Goal: Task Accomplishment & Management: Complete application form

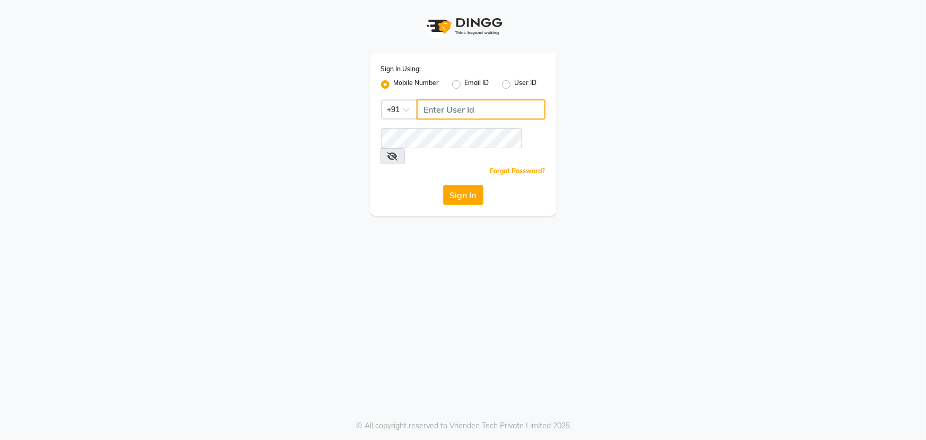
type input "7799792345"
click at [441, 106] on input "7799792345" at bounding box center [481, 109] width 129 height 20
click at [460, 185] on button "Sign In" at bounding box center [463, 195] width 40 height 20
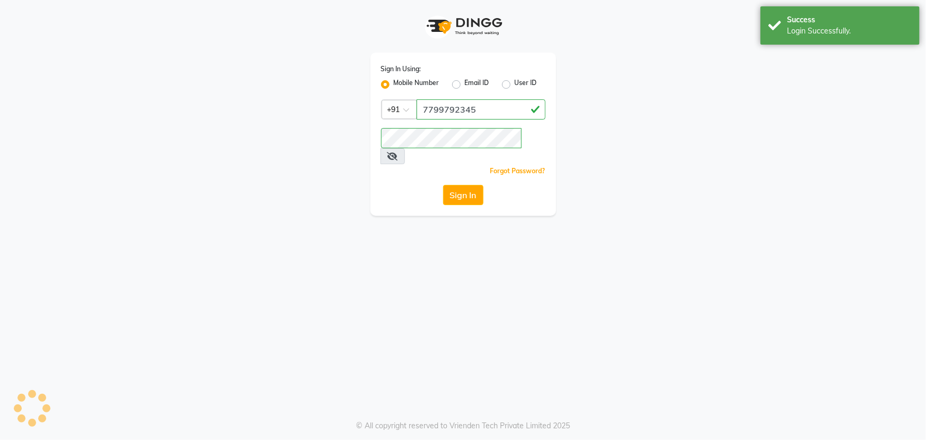
select select "service"
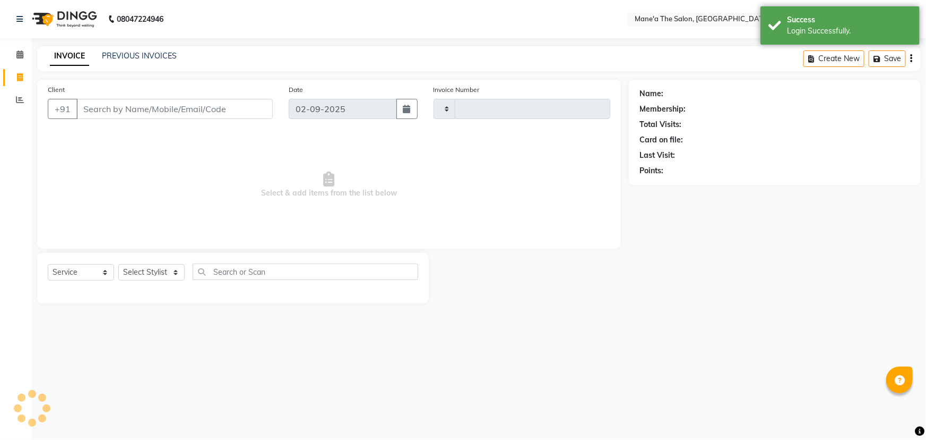
type input "3525"
select select "7205"
click at [194, 104] on input "Client" at bounding box center [174, 109] width 196 height 20
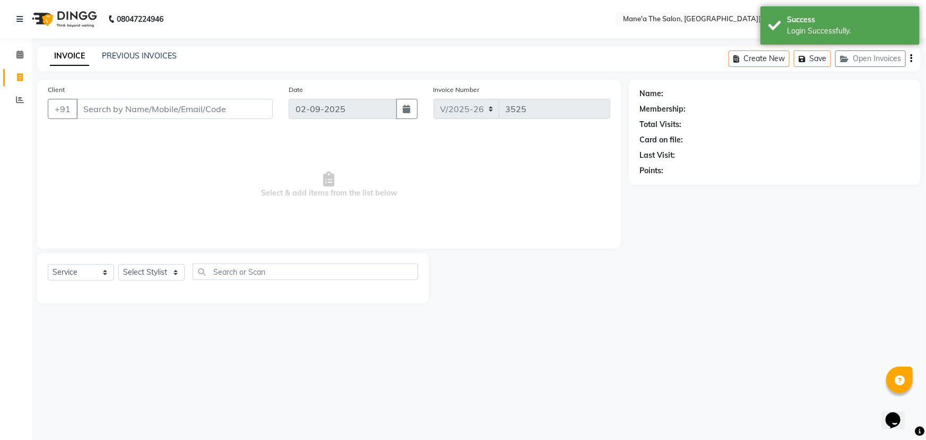
click at [182, 111] on input "Client" at bounding box center [174, 109] width 196 height 20
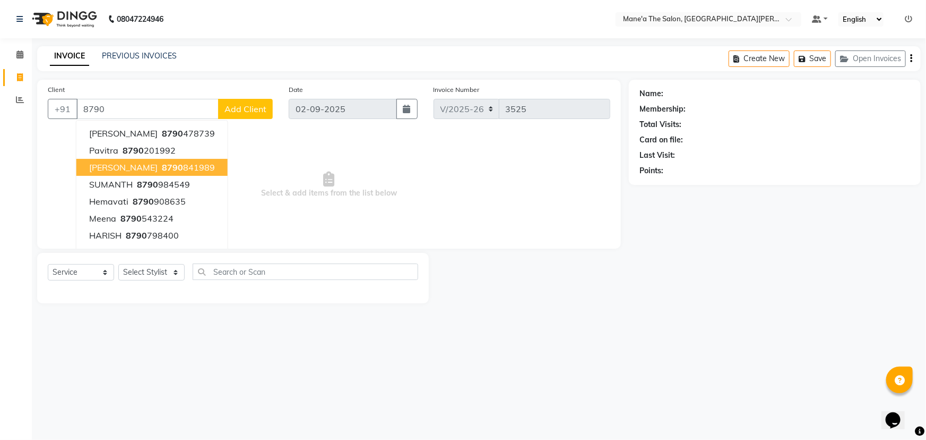
click at [175, 170] on ngb-highlight "8790 841989" at bounding box center [187, 167] width 55 height 11
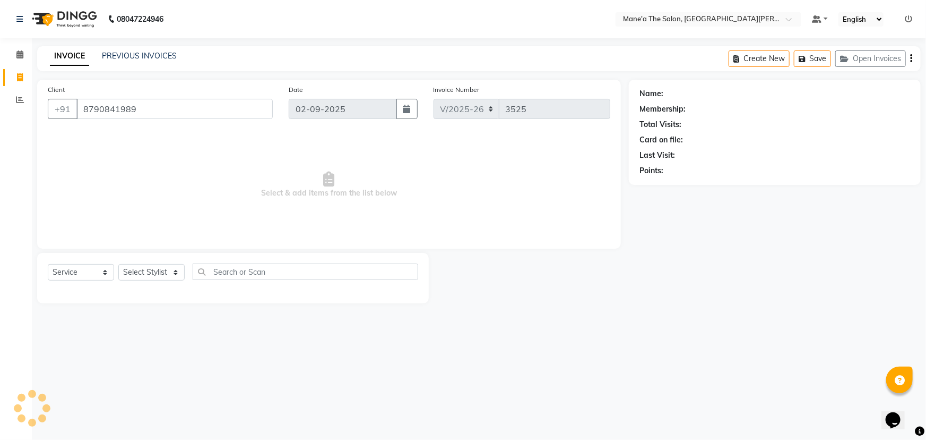
type input "8790841989"
select select "1: Object"
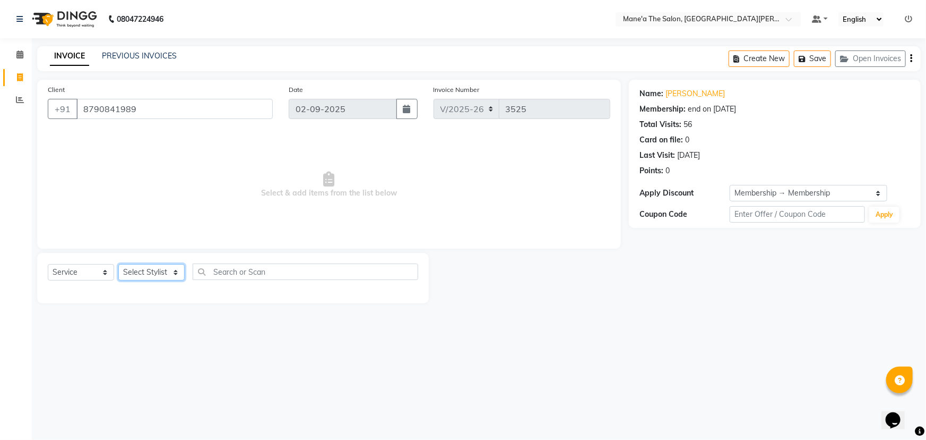
click at [154, 272] on select "Select Stylist Anam Anil Faeam Junaid New Manager [PERSON_NAME] Owner Rani [PER…" at bounding box center [151, 272] width 66 height 16
select select "87897"
click at [118, 264] on select "Select Stylist Anam Anil Faeam Junaid New Manager [PERSON_NAME] Owner Rani [PER…" at bounding box center [151, 272] width 66 height 16
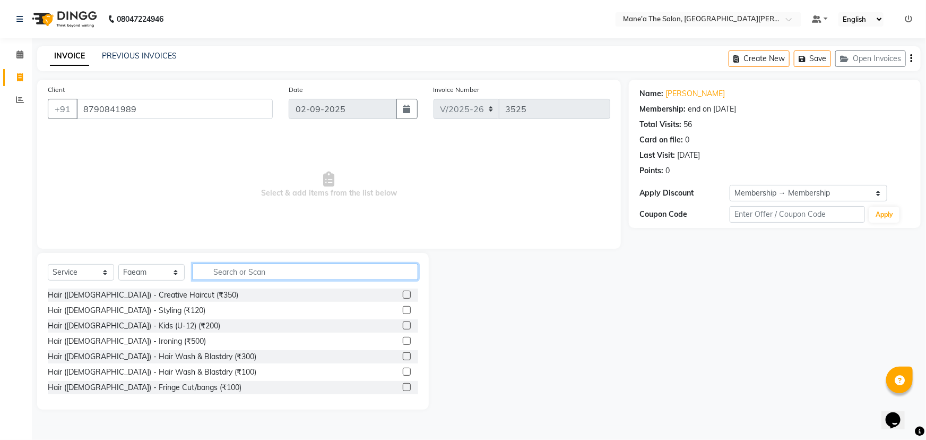
click at [263, 266] on input "text" at bounding box center [306, 271] width 226 height 16
click at [403, 387] on label at bounding box center [407, 387] width 8 height 8
click at [403, 387] on input "checkbox" at bounding box center [406, 387] width 7 height 7
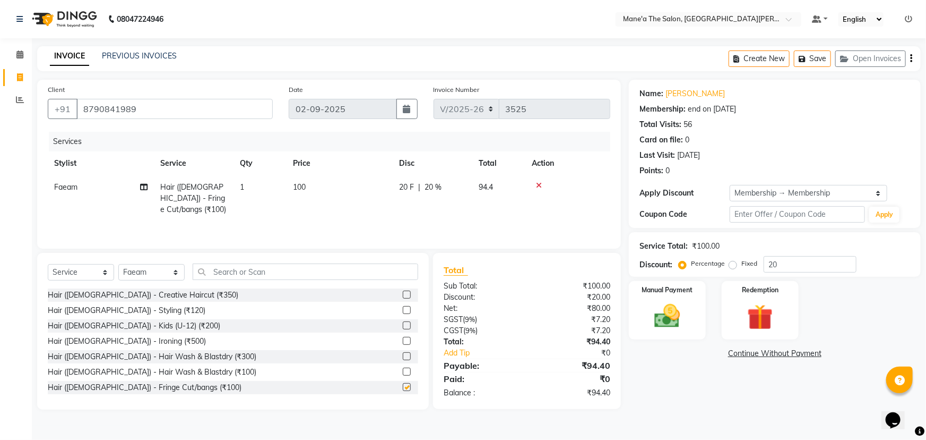
checkbox input "false"
click at [676, 320] on img at bounding box center [668, 315] width 44 height 31
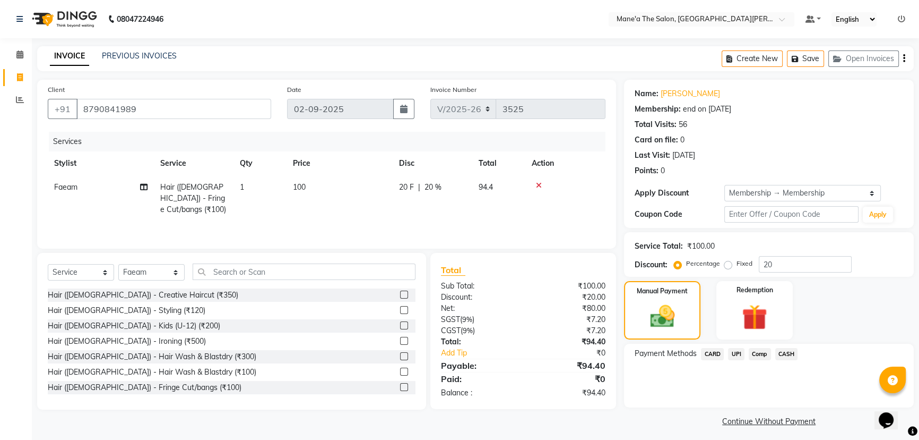
click at [738, 354] on span "UPI" at bounding box center [736, 354] width 16 height 12
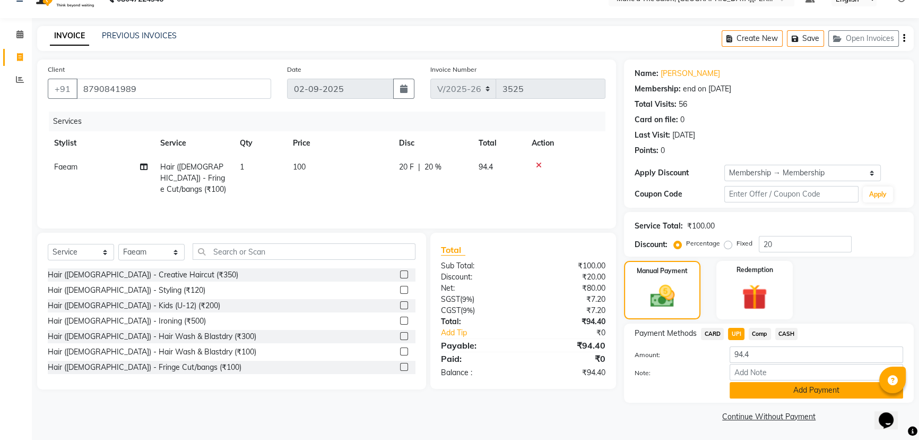
click at [744, 384] on button "Add Payment" at bounding box center [817, 390] width 174 height 16
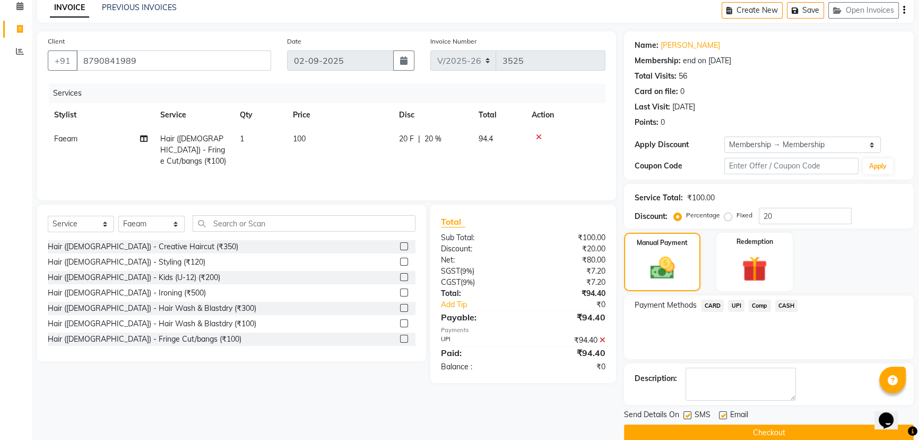
scroll to position [64, 0]
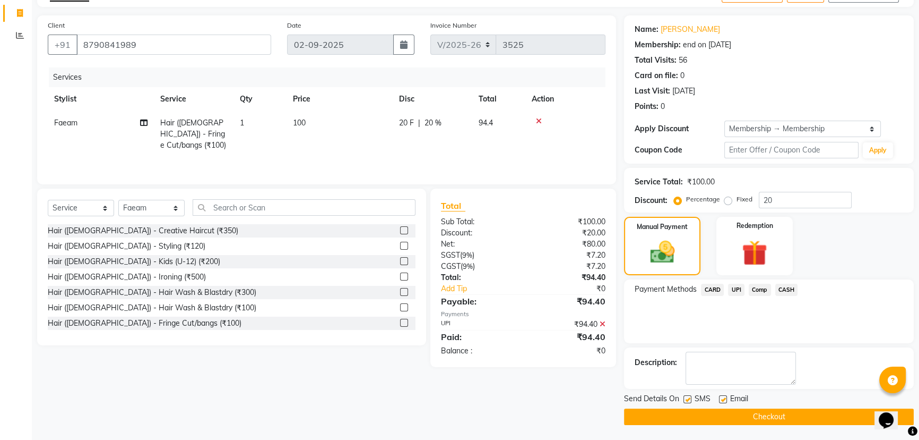
click at [735, 411] on button "Checkout" at bounding box center [769, 416] width 290 height 16
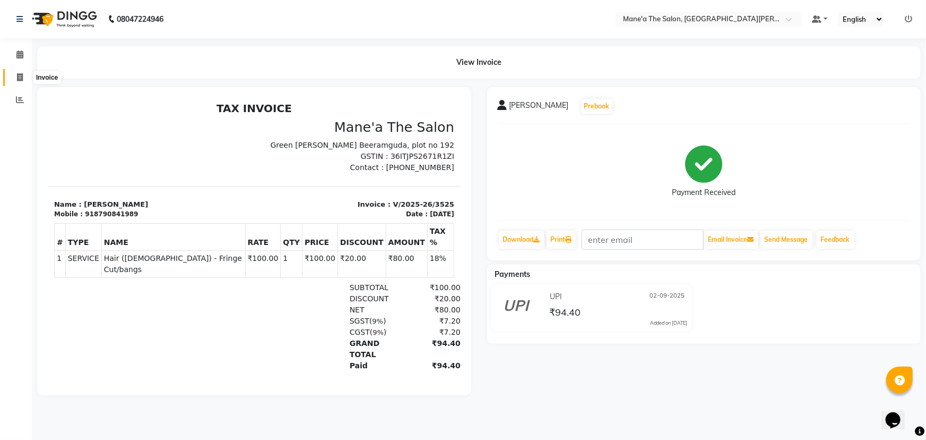
click at [21, 76] on icon at bounding box center [20, 77] width 6 height 8
select select "7205"
select select "service"
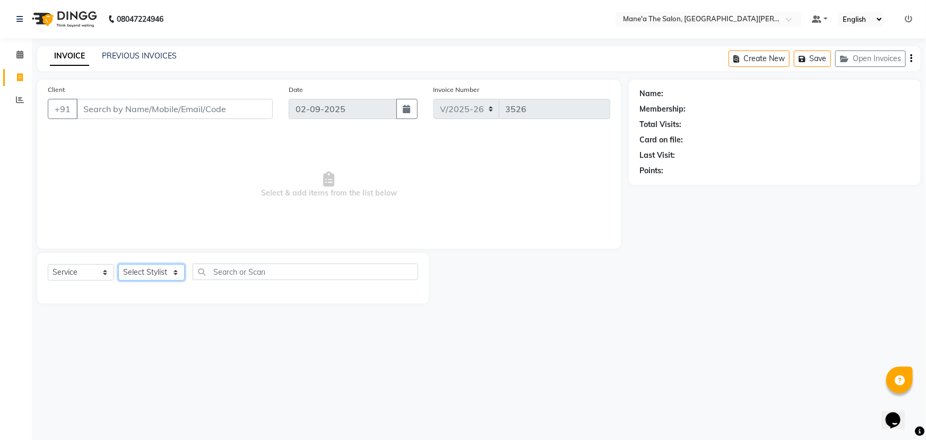
click at [149, 270] on select "Select Stylist Anam Anil Faeam Junaid New Manager [PERSON_NAME] Owner Rani [PER…" at bounding box center [151, 272] width 66 height 16
select select "71352"
click at [118, 264] on select "Select Stylist Anam Anil Faeam Junaid New Manager [PERSON_NAME] Owner Rani [PER…" at bounding box center [151, 272] width 66 height 16
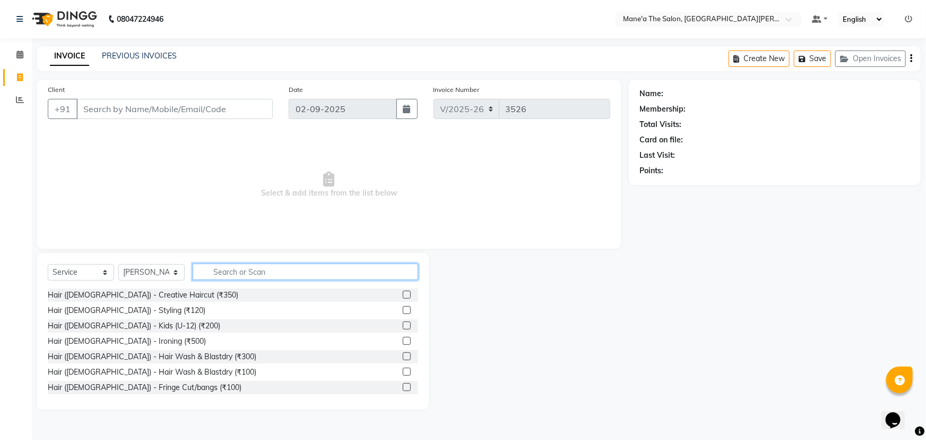
click at [242, 271] on input "text" at bounding box center [306, 271] width 226 height 16
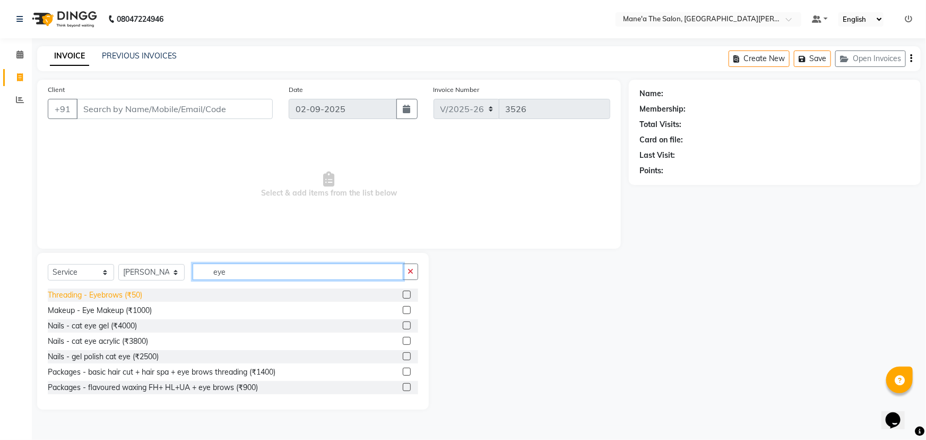
type input "eye"
click at [120, 293] on div "Threading - Eyebrows (₹50)" at bounding box center [95, 294] width 94 height 11
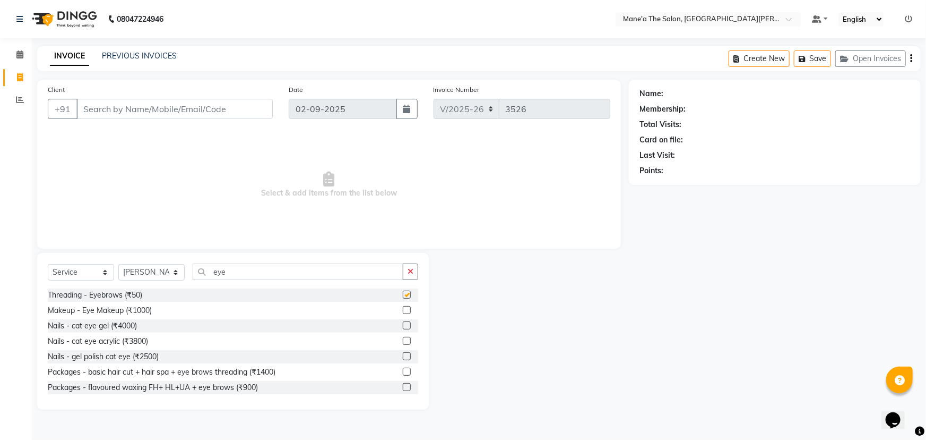
checkbox input "false"
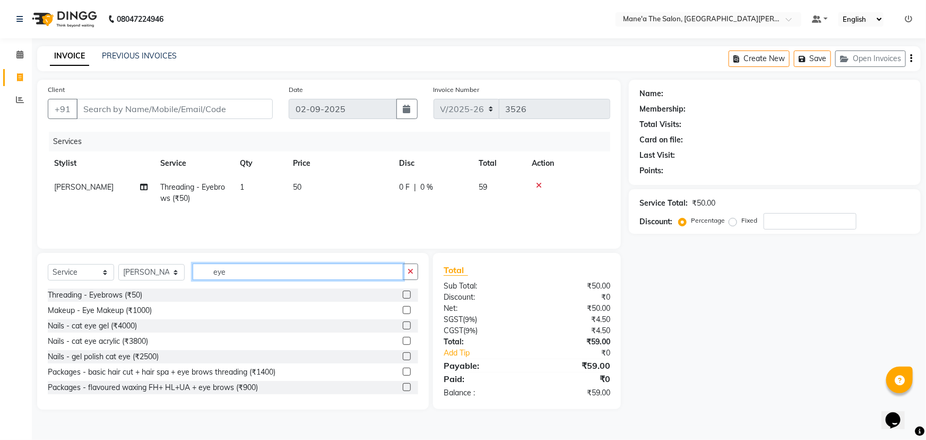
click at [229, 276] on input "eye" at bounding box center [298, 271] width 211 height 16
type input "e"
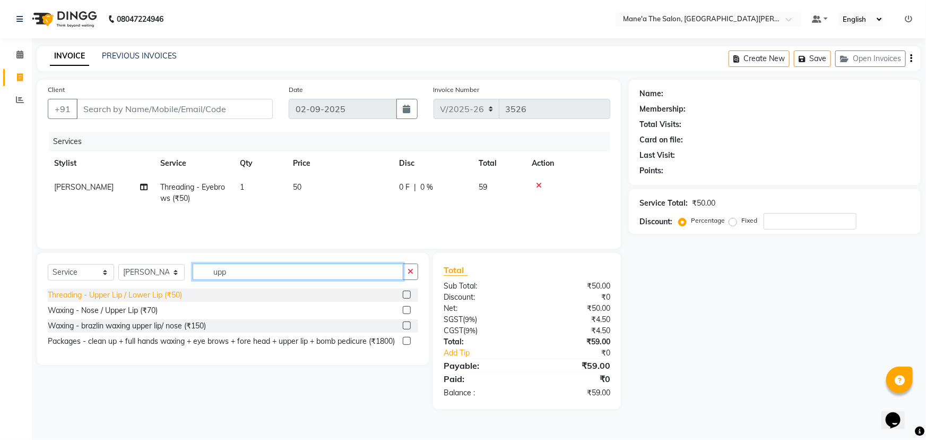
type input "upp"
click at [170, 298] on div "Threading - Upper Lip / Lower Lip (₹50)" at bounding box center [115, 294] width 134 height 11
checkbox input "false"
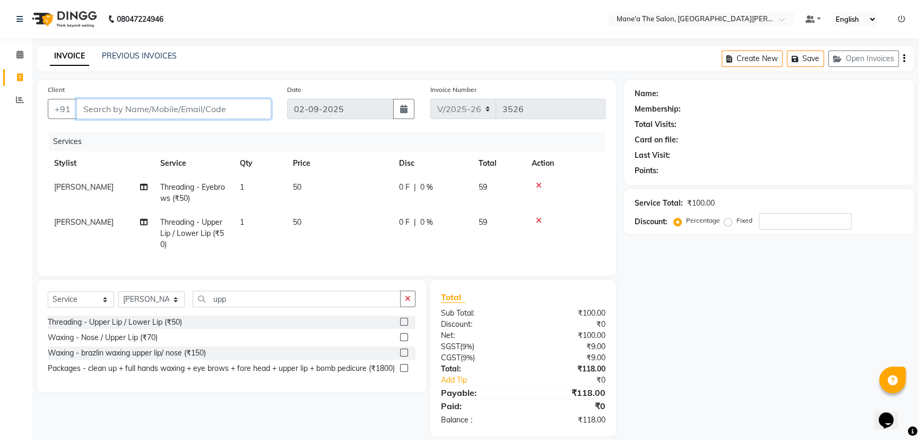
click at [186, 117] on input "Client" at bounding box center [173, 109] width 195 height 20
click at [172, 109] on input "Client" at bounding box center [173, 109] width 195 height 20
type input "9"
type input "0"
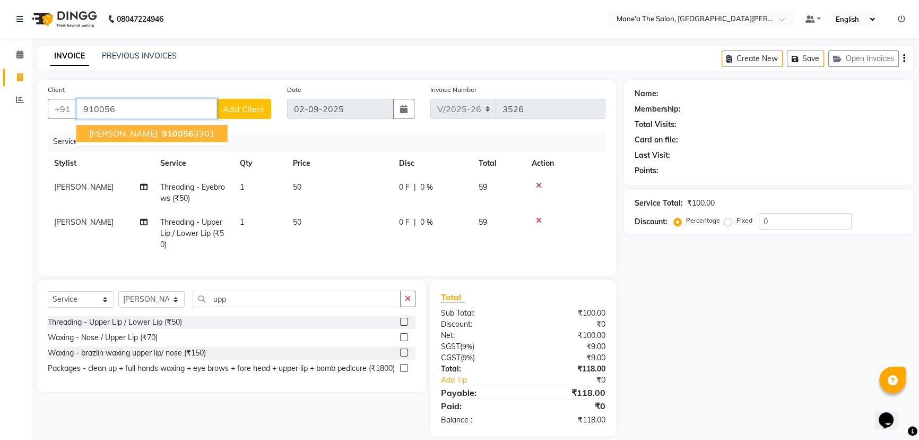
click at [165, 135] on span "910056" at bounding box center [178, 133] width 32 height 11
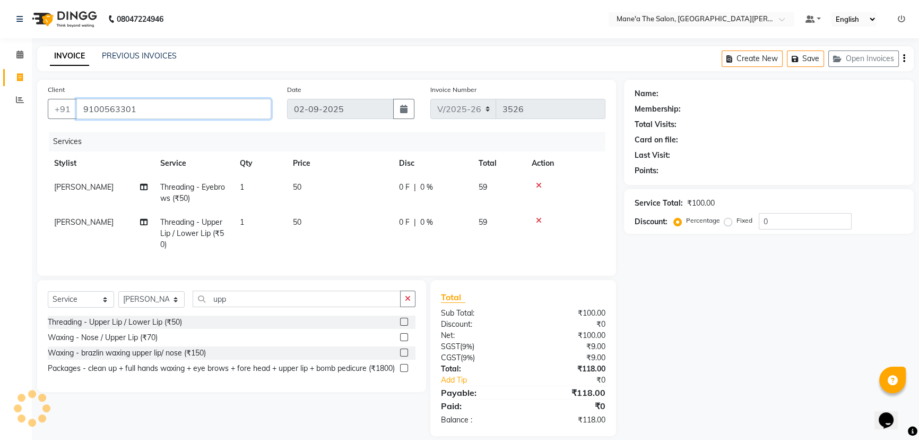
type input "9100563301"
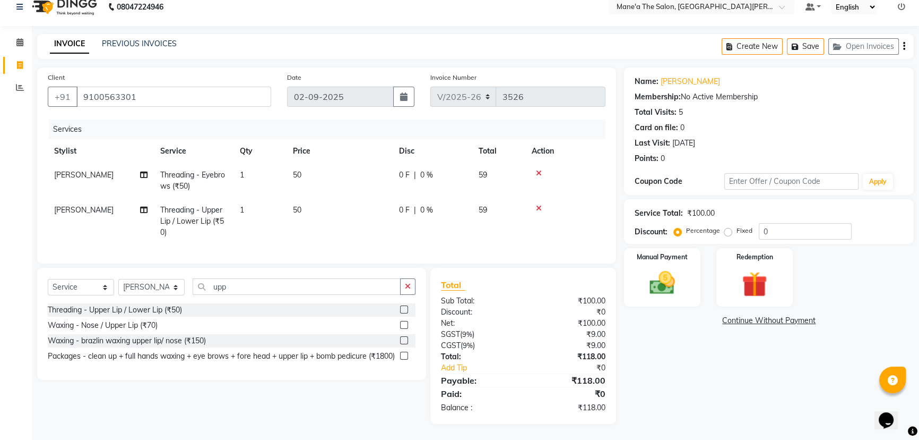
scroll to position [20, 0]
click at [659, 273] on img at bounding box center [662, 283] width 43 height 30
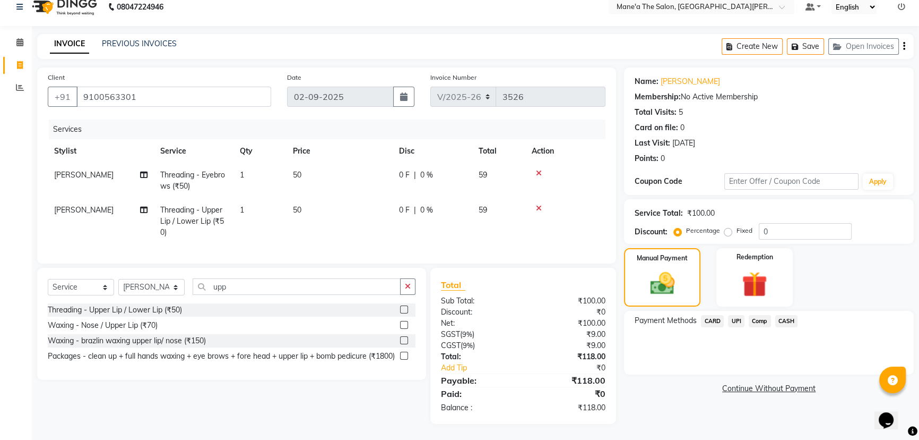
click at [735, 315] on span "UPI" at bounding box center [736, 321] width 16 height 12
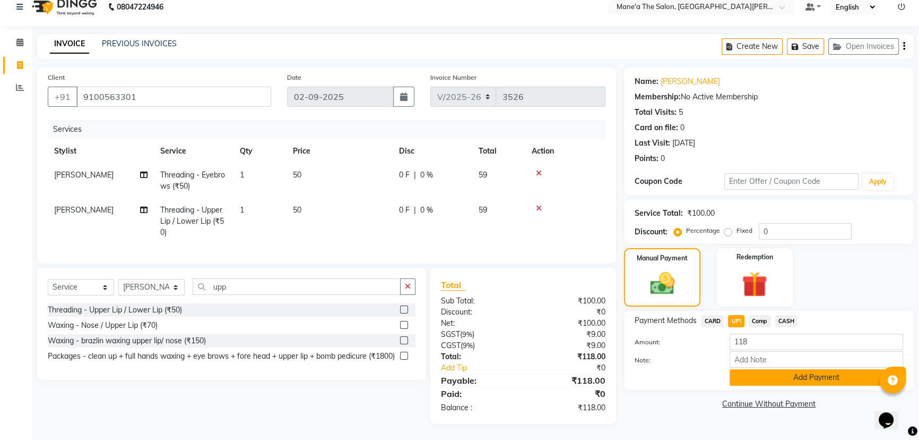
click at [787, 369] on button "Add Payment" at bounding box center [817, 377] width 174 height 16
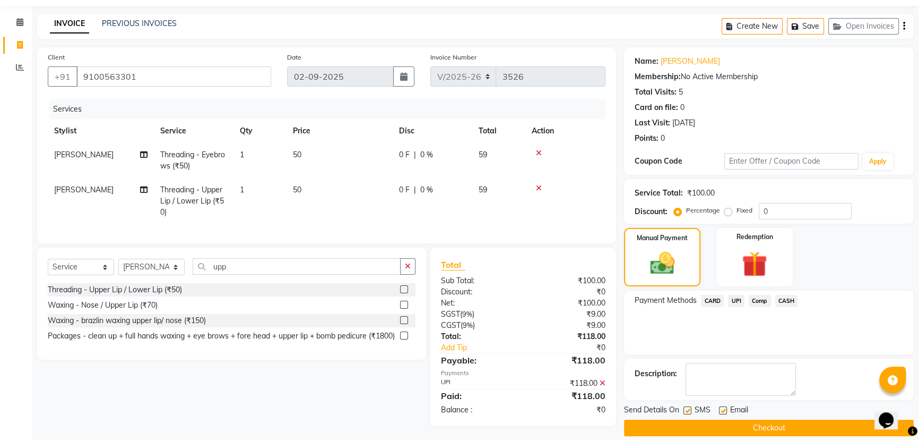
scroll to position [44, 0]
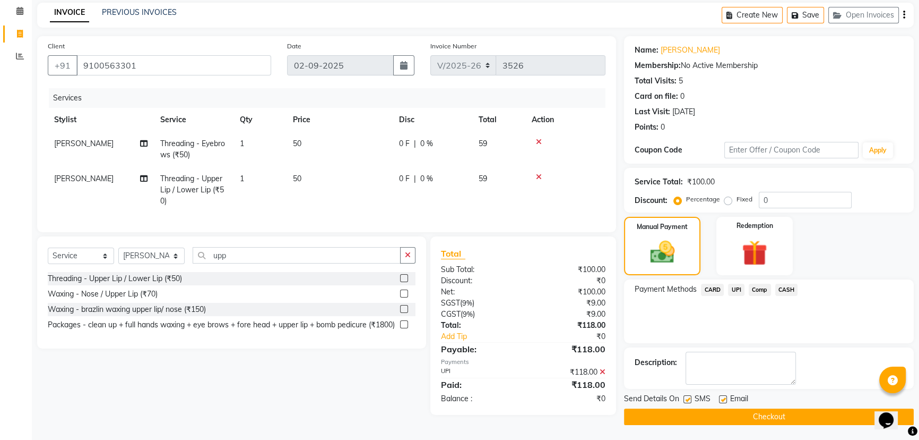
click at [764, 418] on button "Checkout" at bounding box center [769, 416] width 290 height 16
